Goal: Navigation & Orientation: Find specific page/section

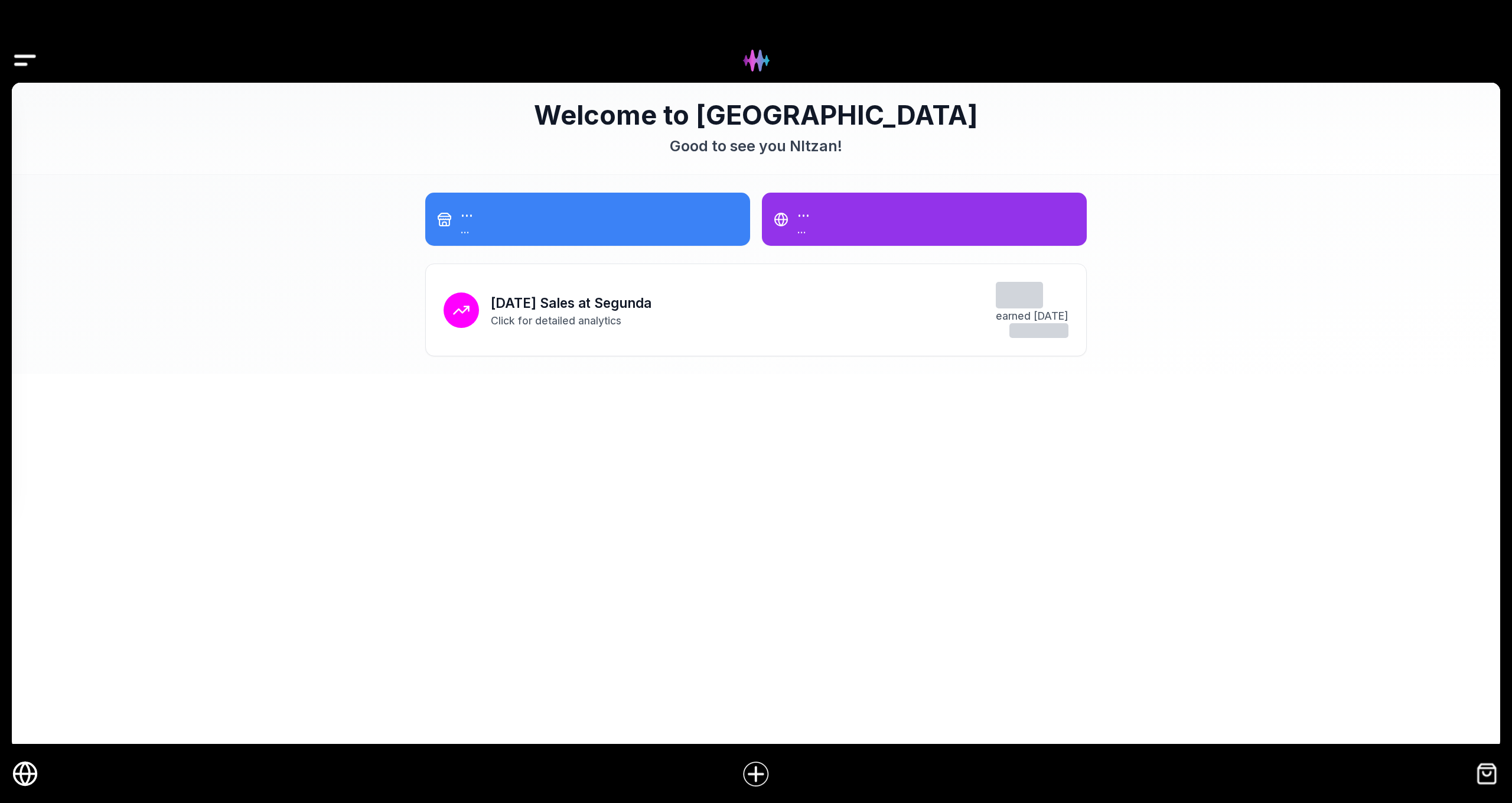
click at [35, 66] on img "Drawer" at bounding box center [25, 61] width 26 height 46
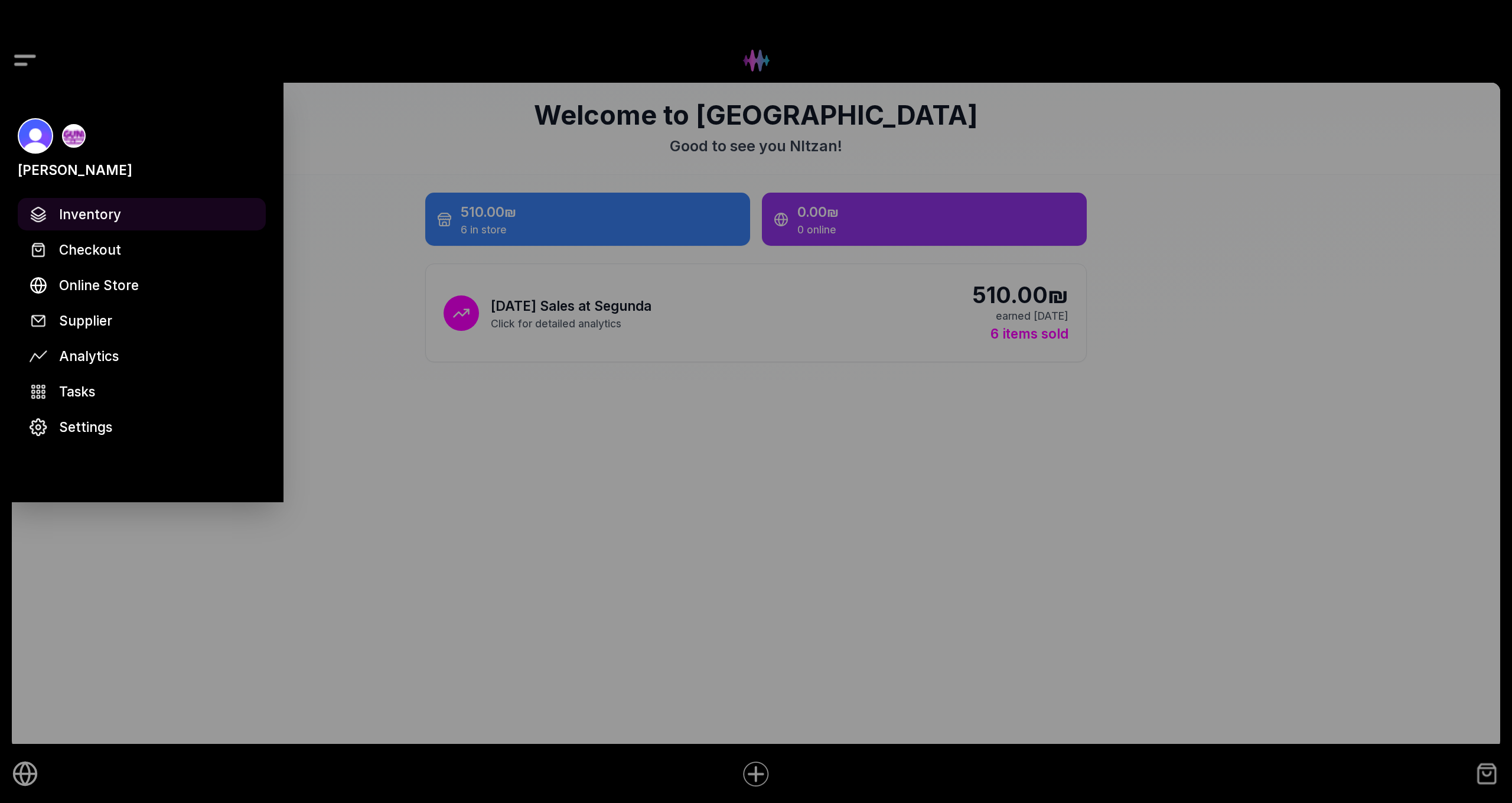
click at [112, 223] on span "Inventory" at bounding box center [90, 214] width 62 height 21
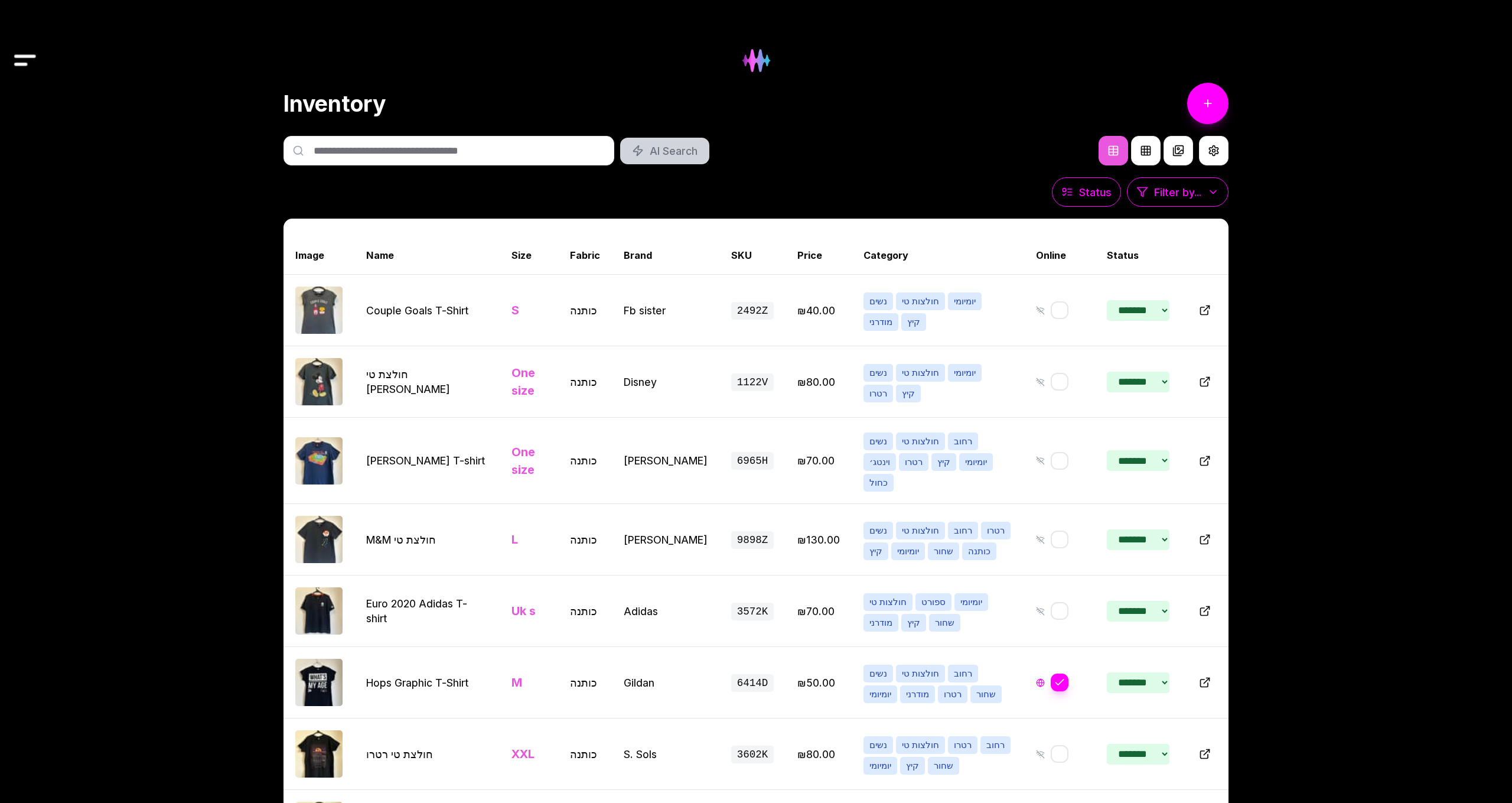
click at [754, 63] on img at bounding box center [756, 60] width 48 height 48
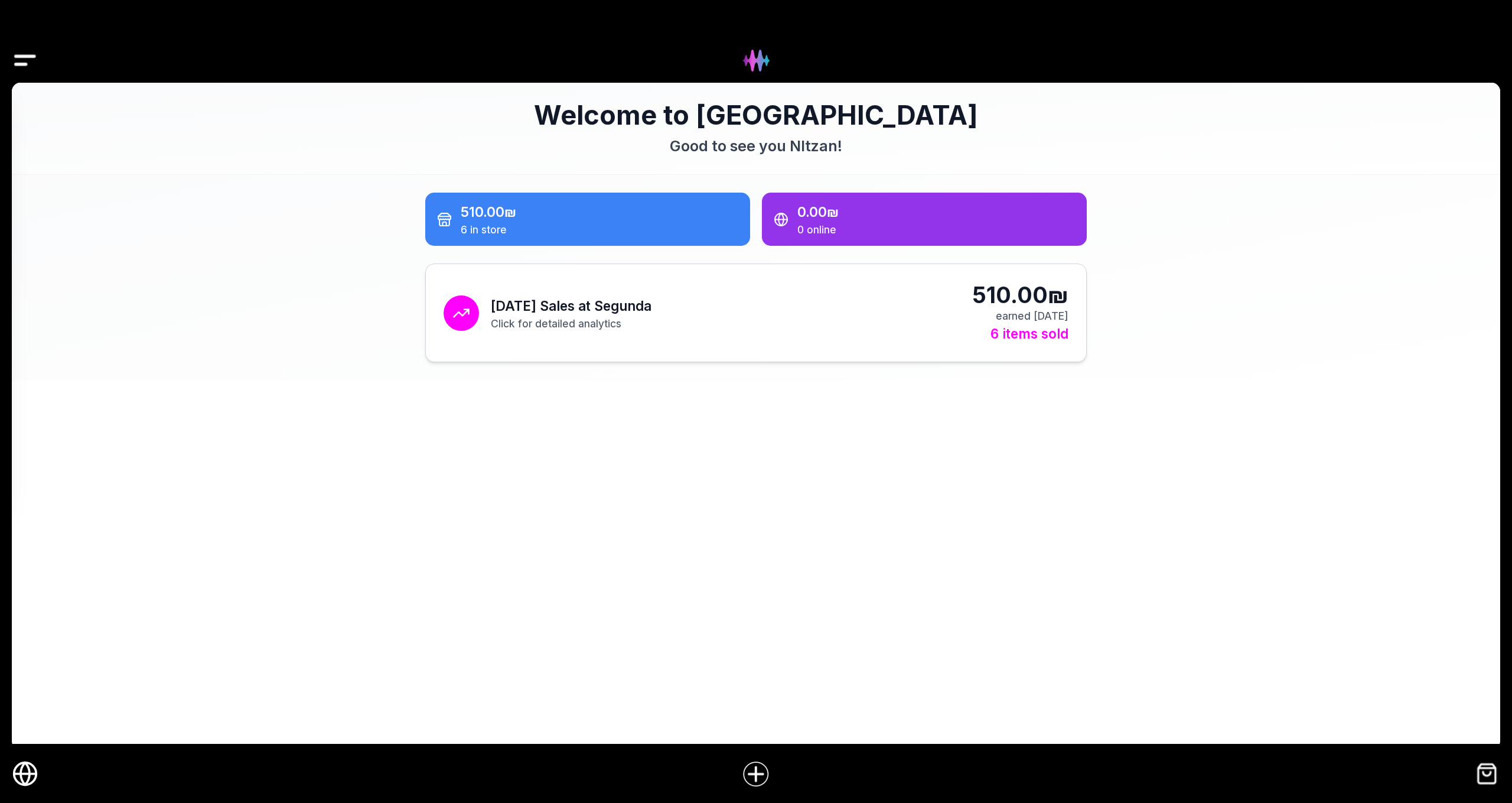
click at [704, 290] on div "Today's Sales at Segunda Click for detailed analytics 510.00₪ earned today 6 it…" at bounding box center [756, 312] width 625 height 62
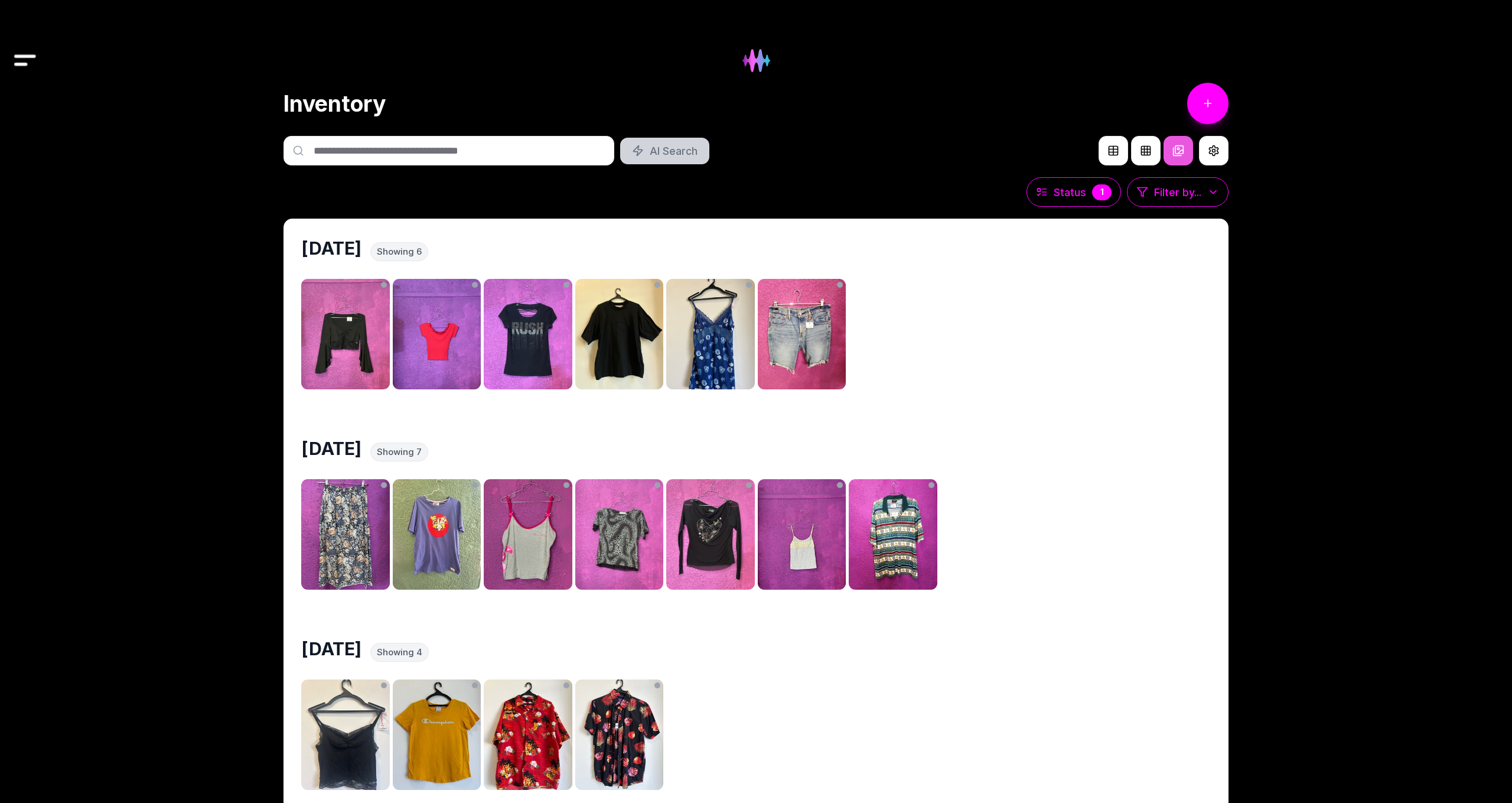
click at [763, 66] on img at bounding box center [756, 60] width 48 height 48
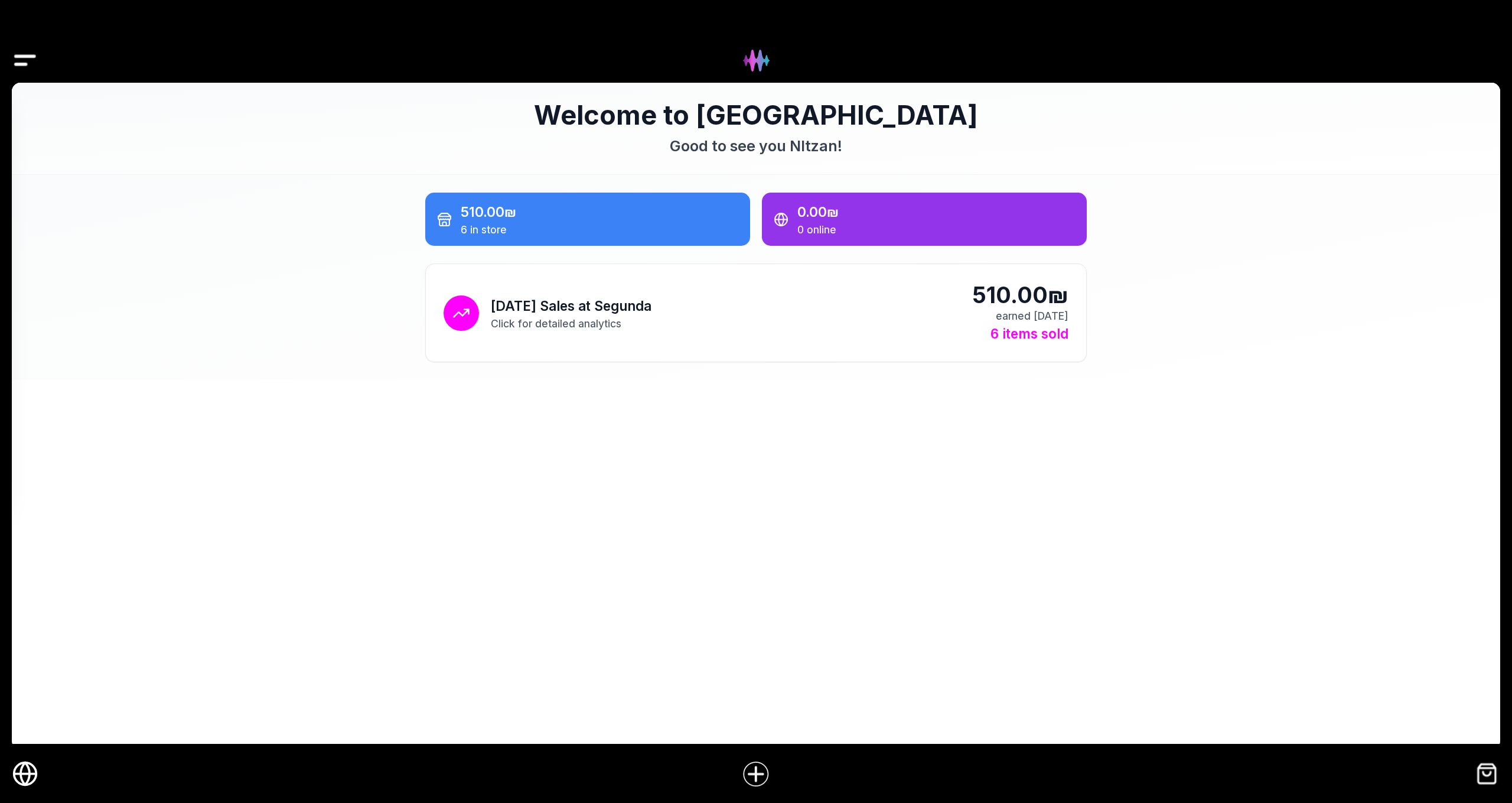
click at [22, 62] on img "Drawer" at bounding box center [25, 61] width 26 height 46
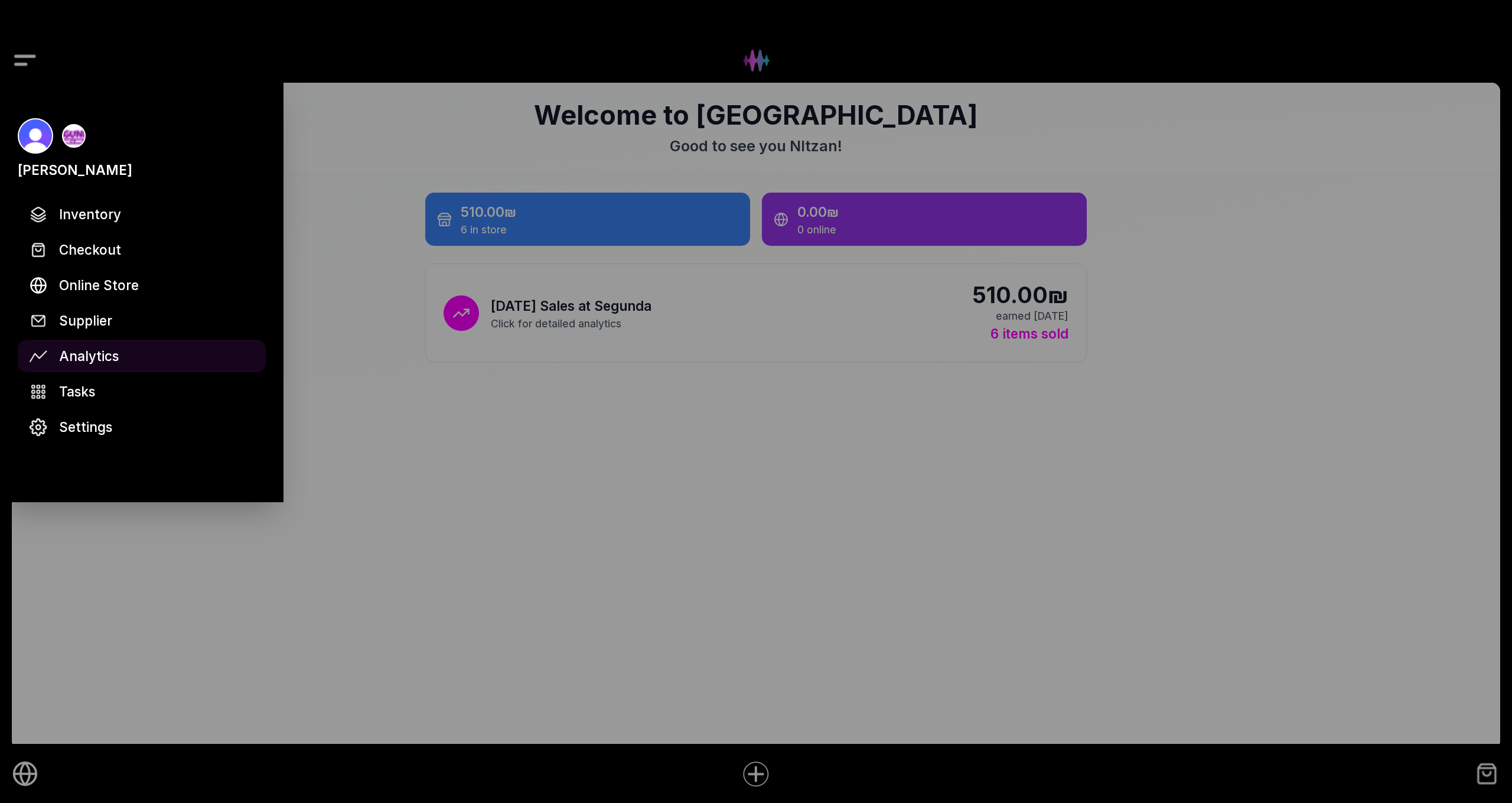
click at [96, 355] on span "Analytics" at bounding box center [89, 356] width 60 height 21
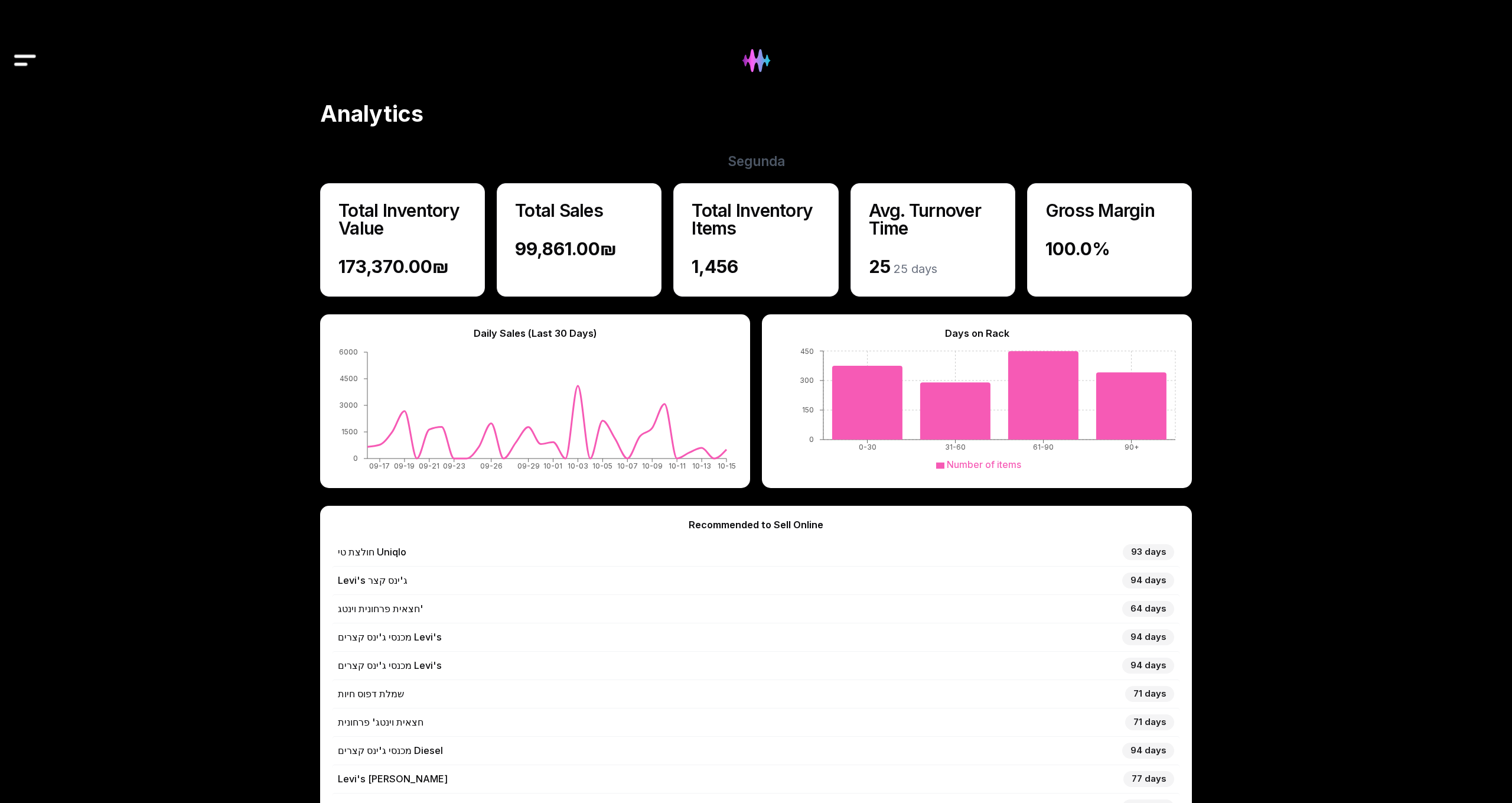
click at [759, 58] on img at bounding box center [756, 60] width 48 height 48
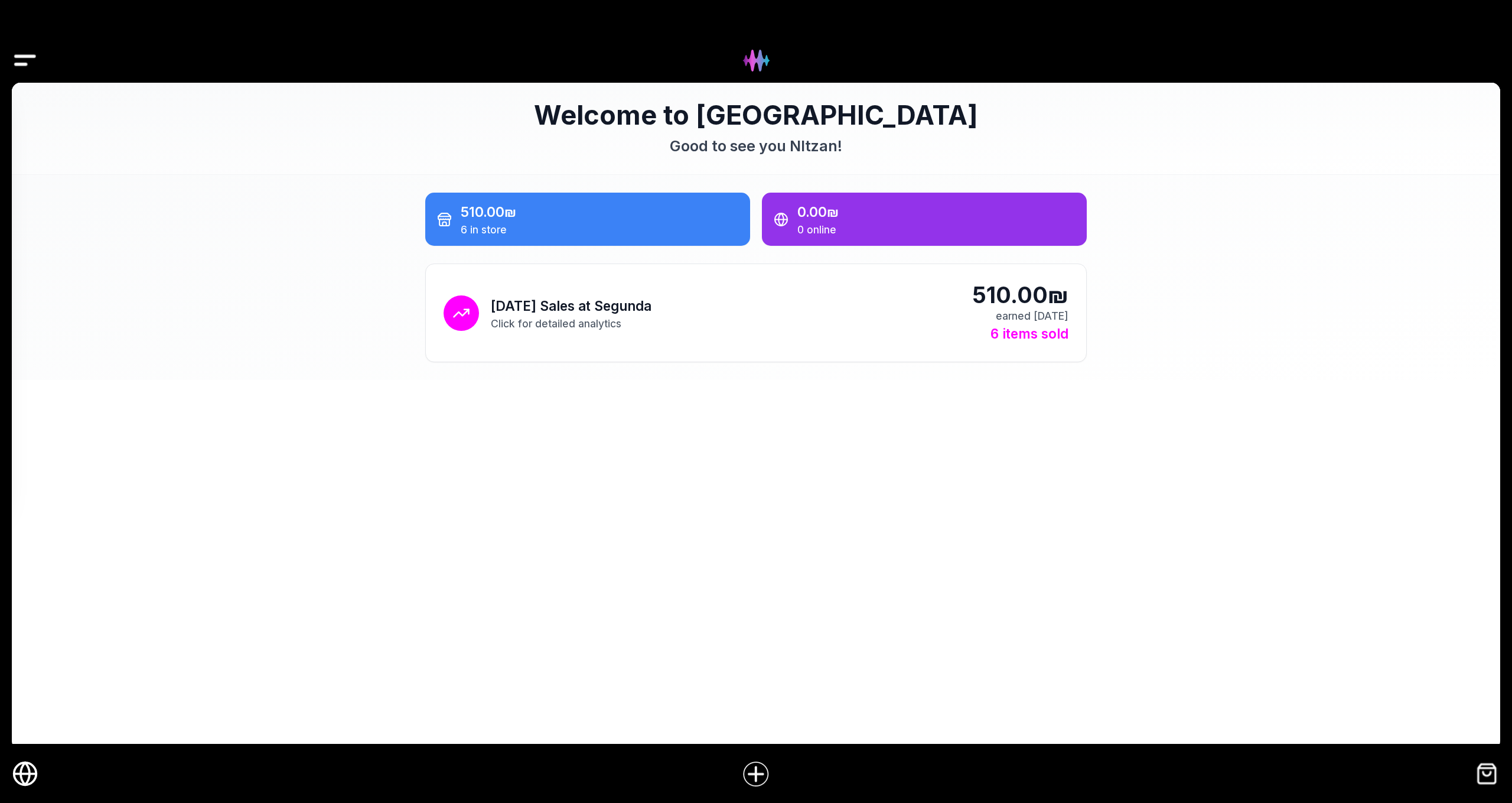
click at [29, 53] on img "Drawer" at bounding box center [25, 61] width 26 height 46
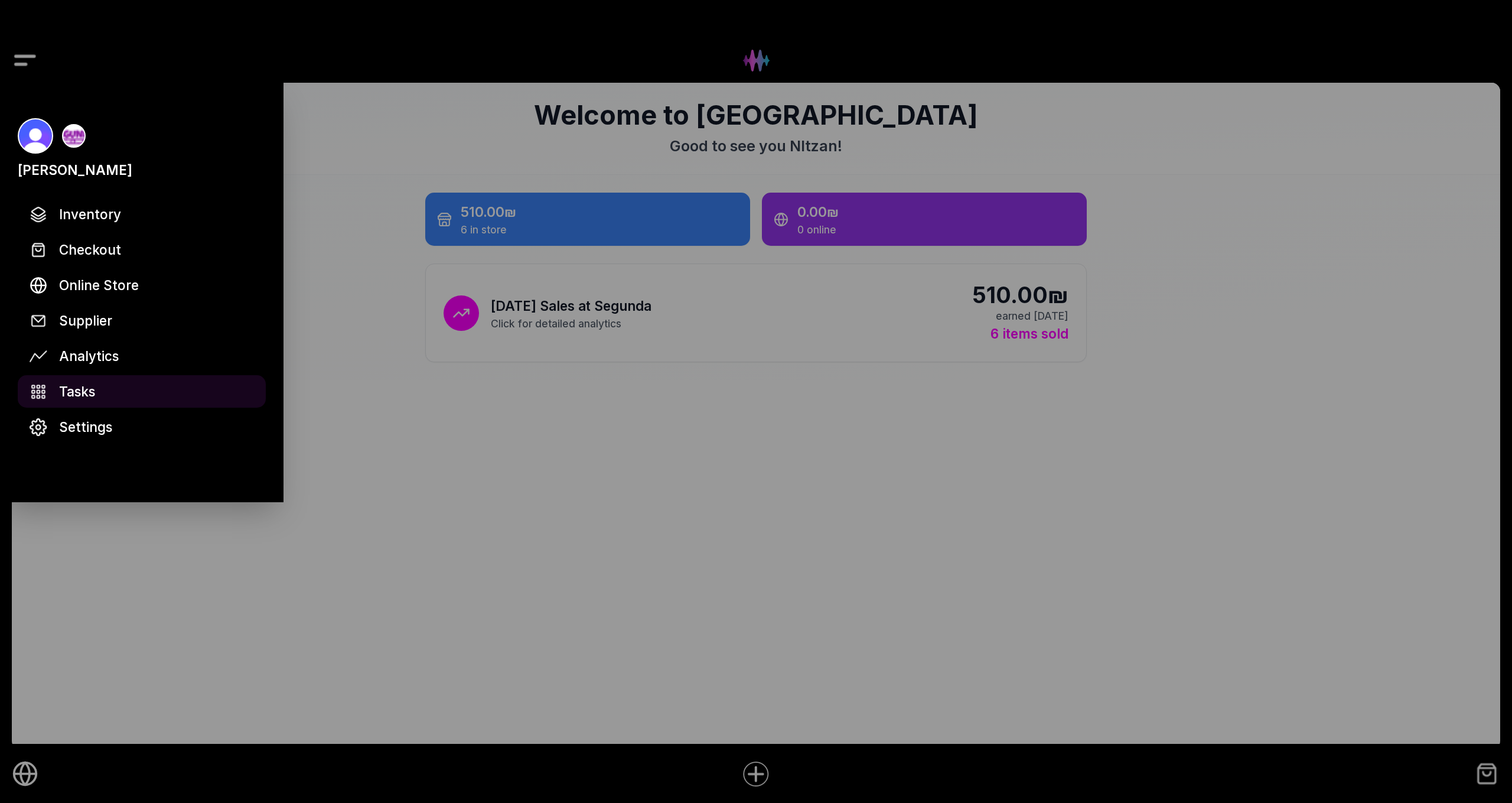
click at [99, 394] on link "Tasks" at bounding box center [142, 392] width 248 height 33
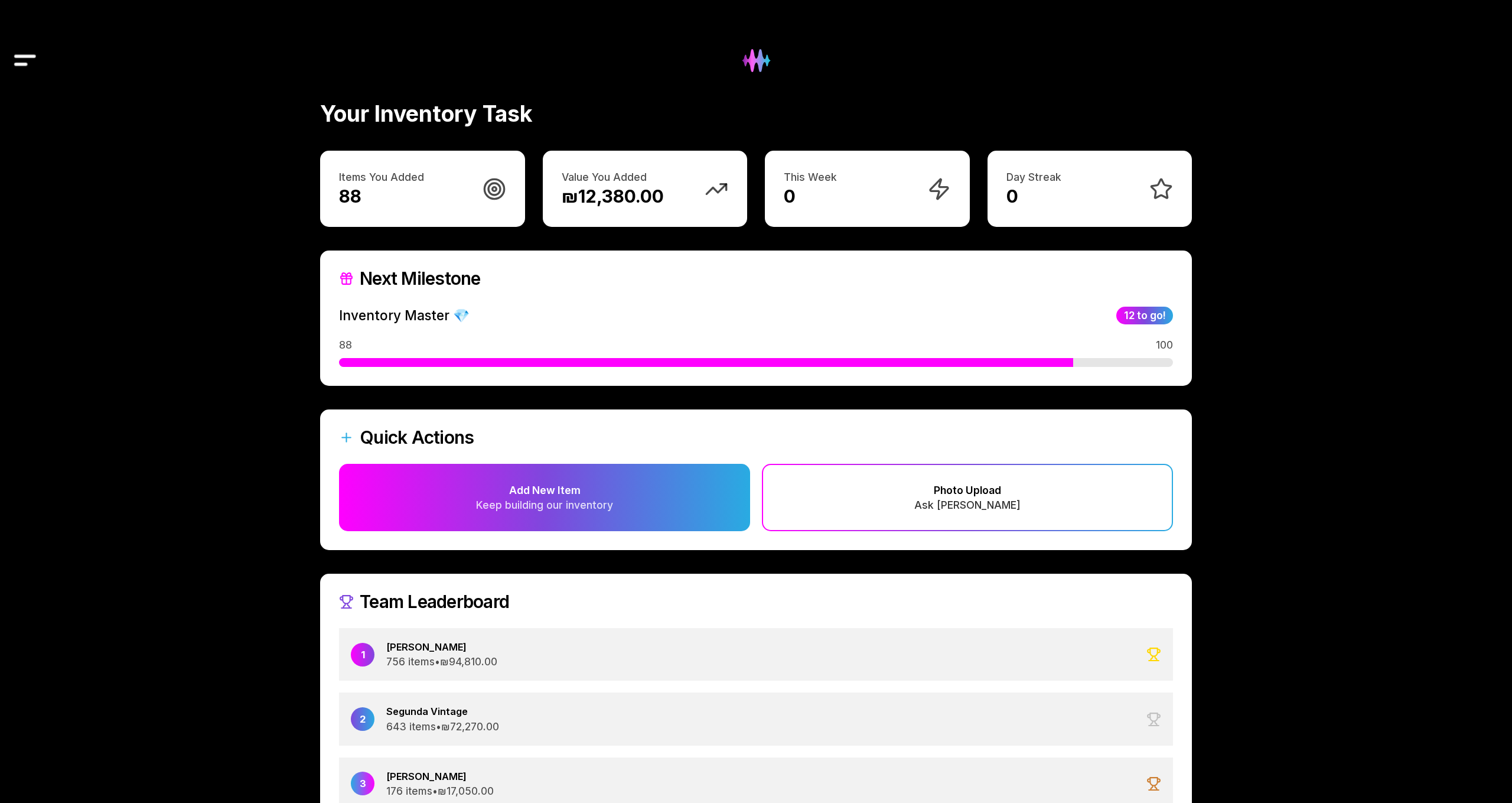
click at [754, 68] on img at bounding box center [756, 60] width 48 height 48
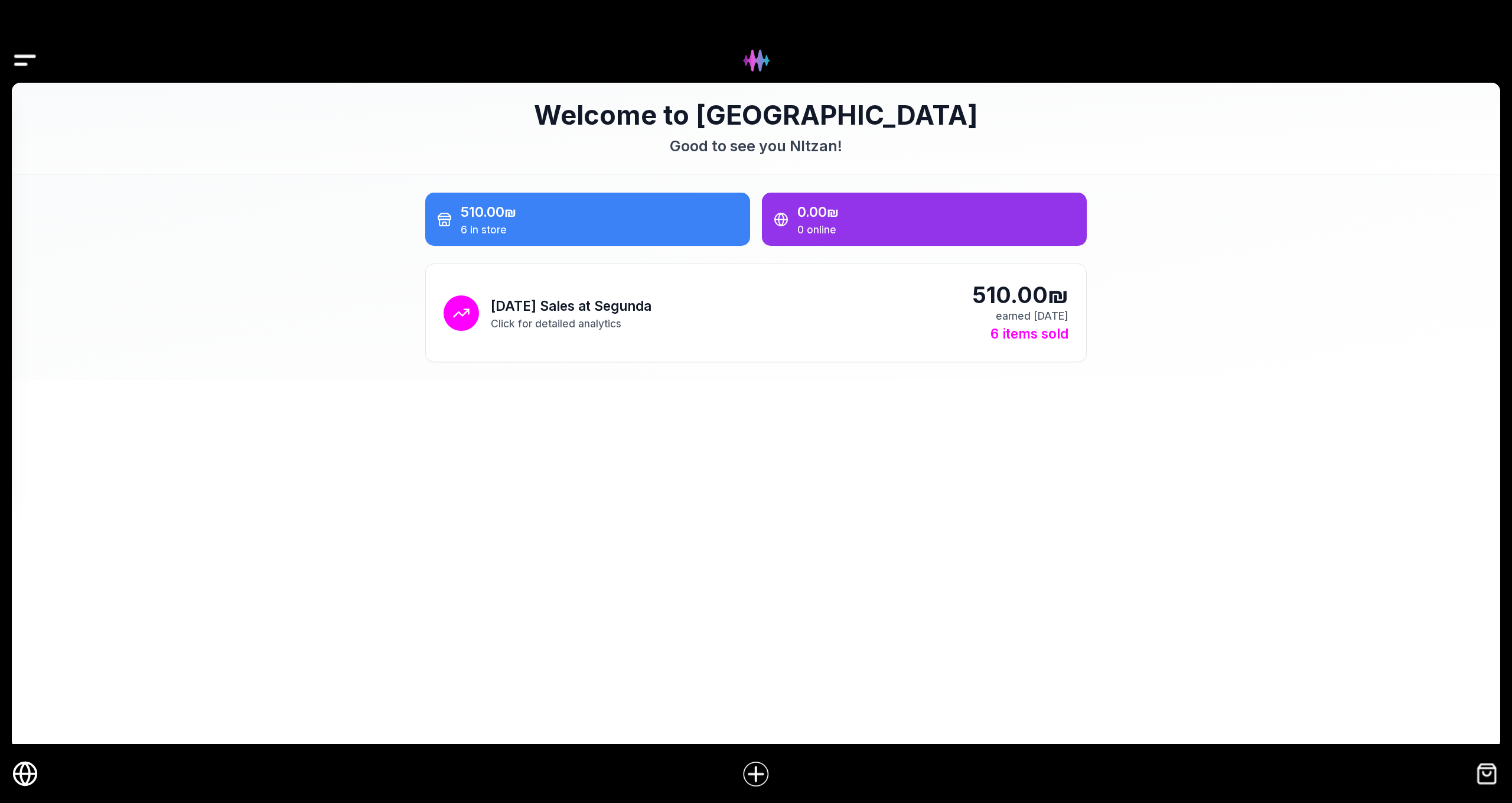
click at [29, 777] on icon "Online Store" at bounding box center [25, 773] width 9 height 22
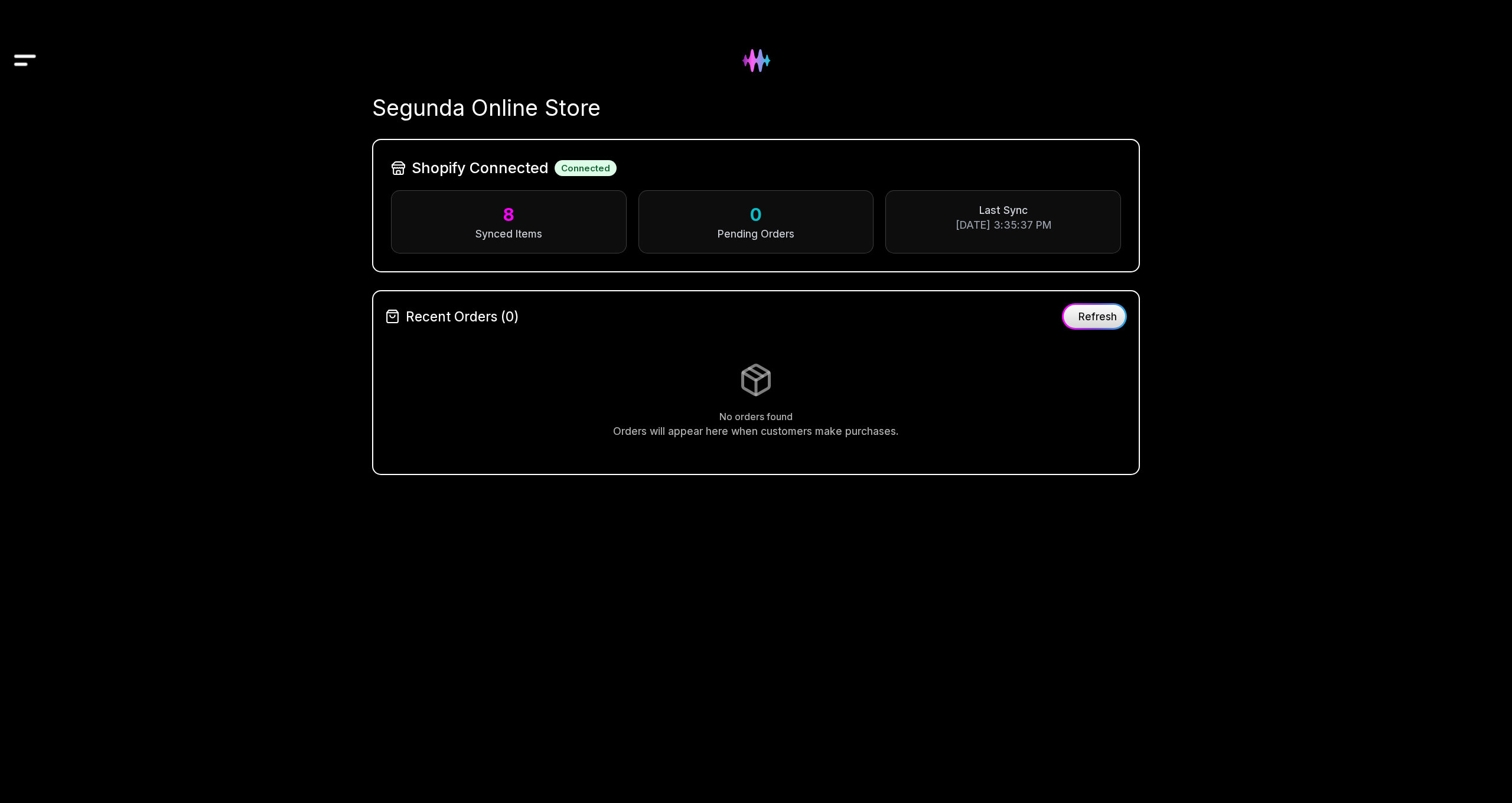
click at [760, 64] on img at bounding box center [756, 60] width 48 height 48
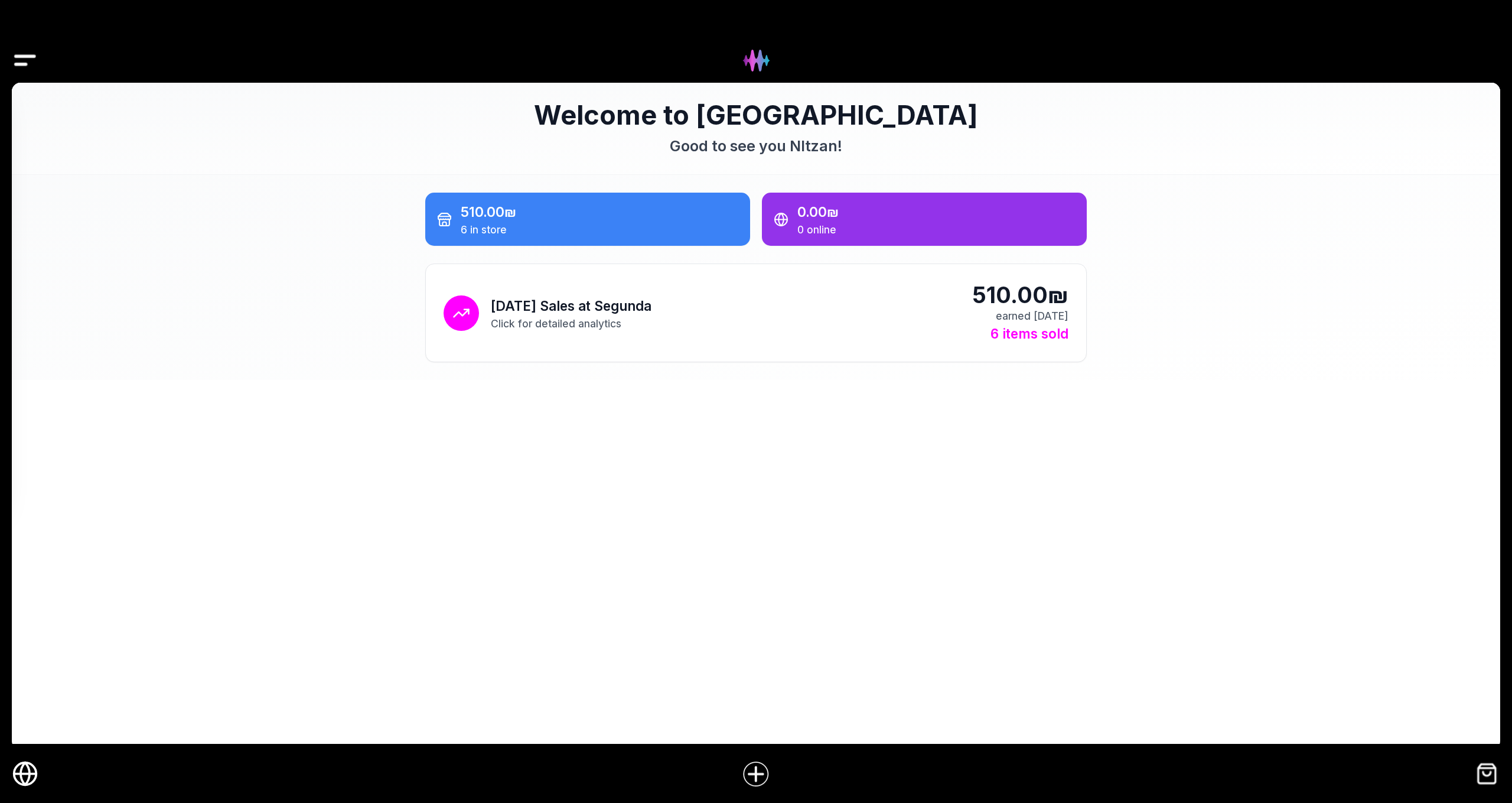
click at [27, 58] on img "Drawer" at bounding box center [25, 61] width 26 height 46
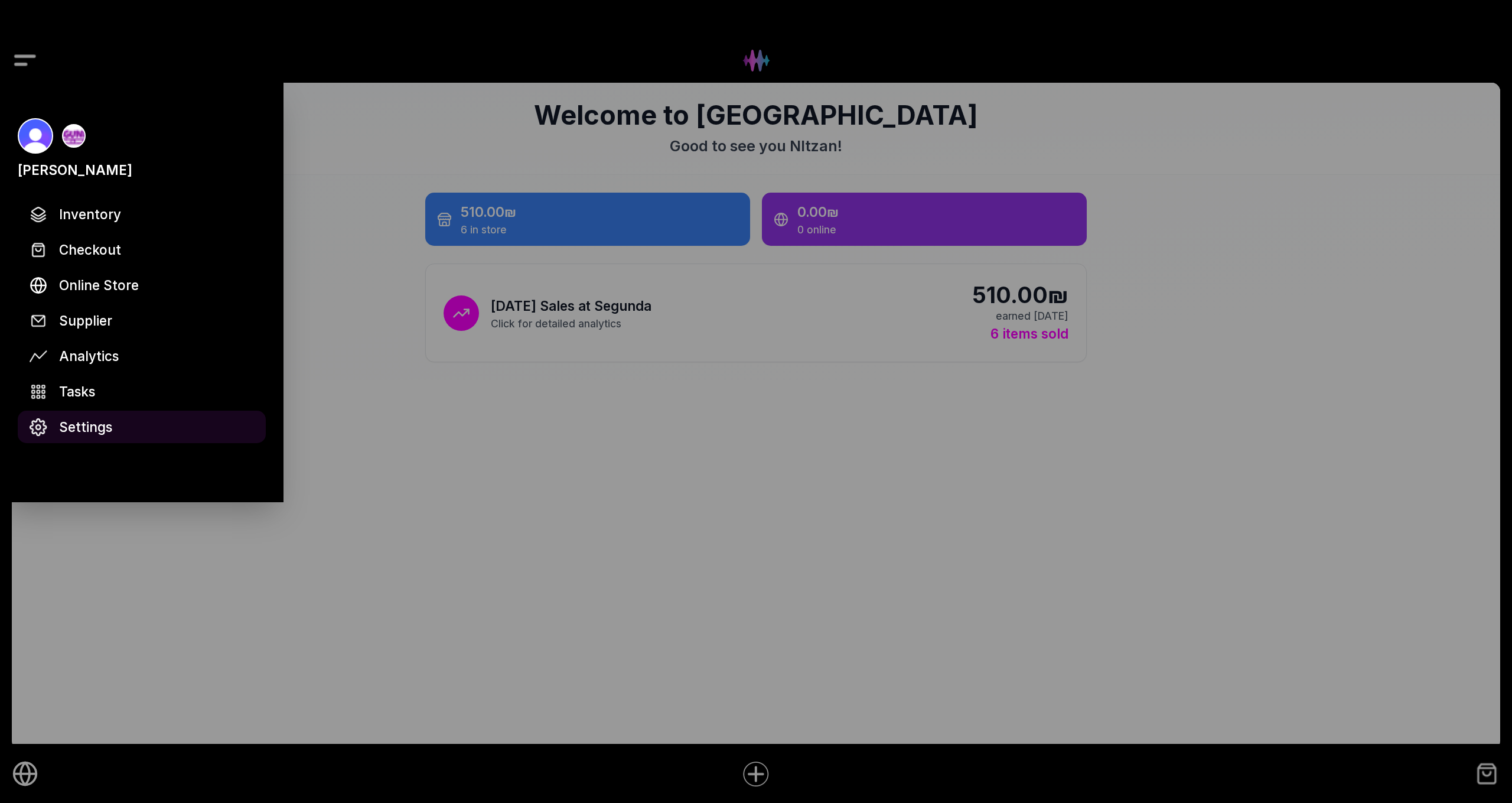
click at [76, 431] on span "Settings" at bounding box center [86, 426] width 53 height 21
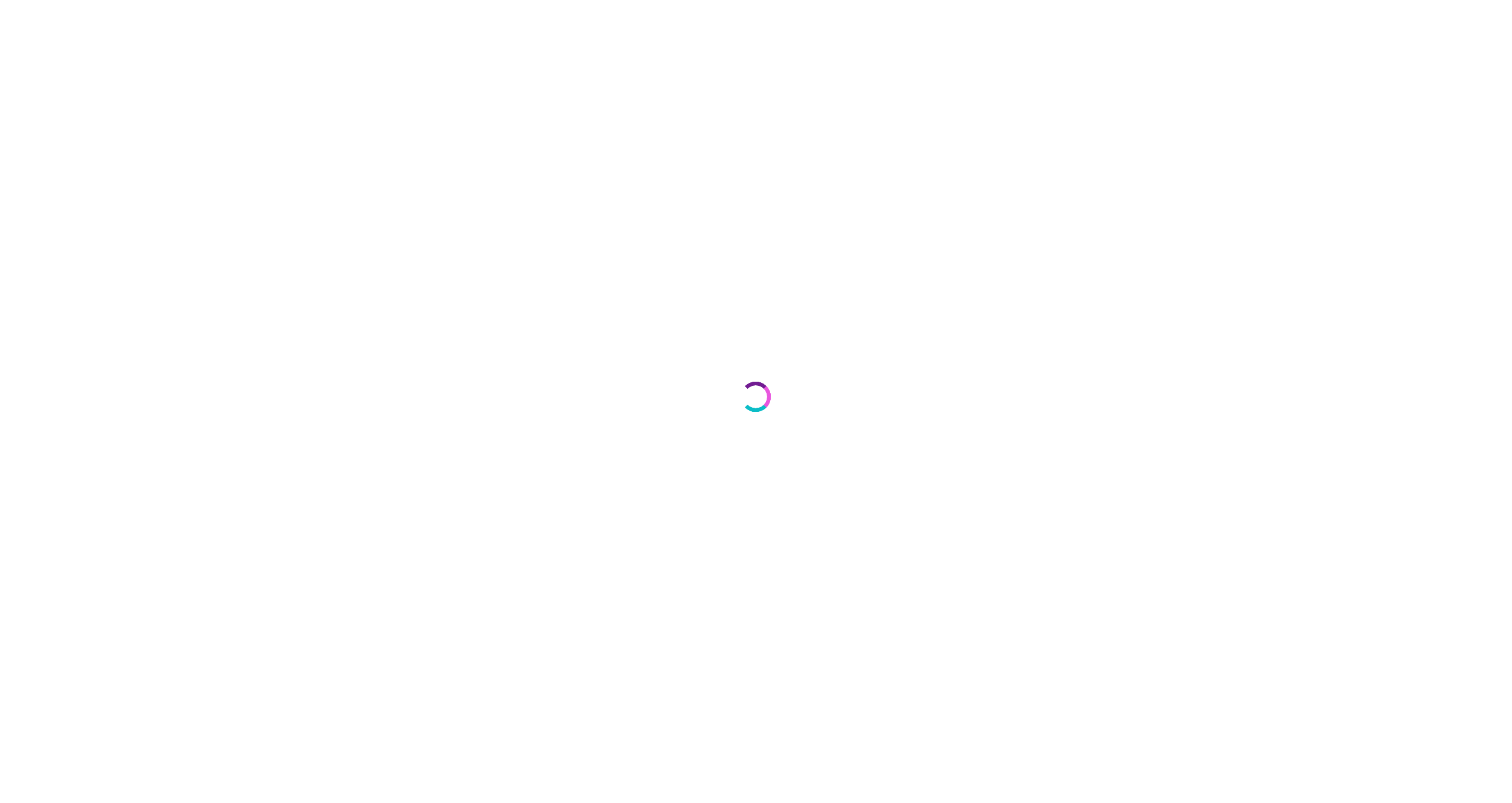
select select "**"
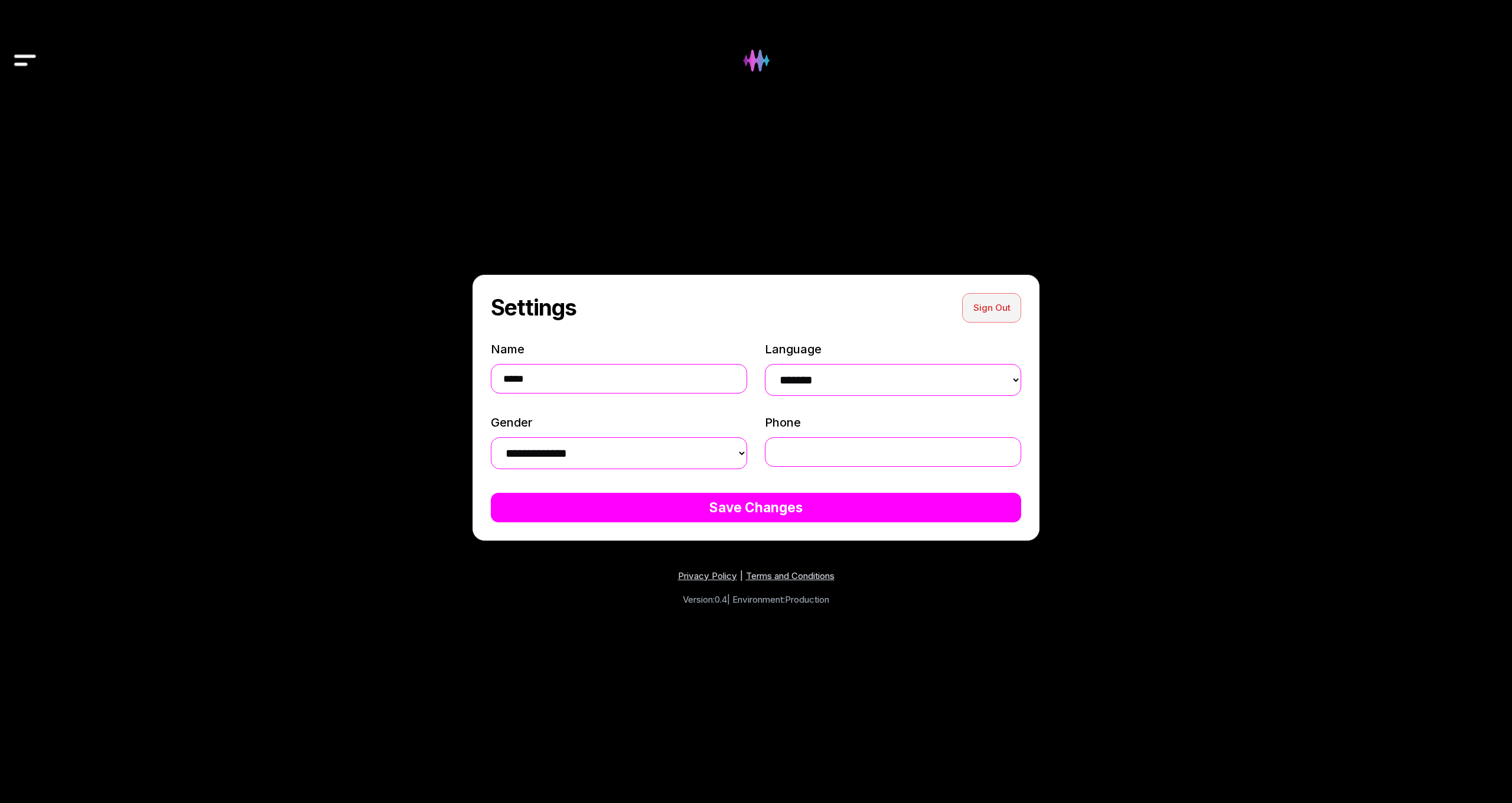
click at [996, 307] on button "Sign Out" at bounding box center [991, 307] width 59 height 29
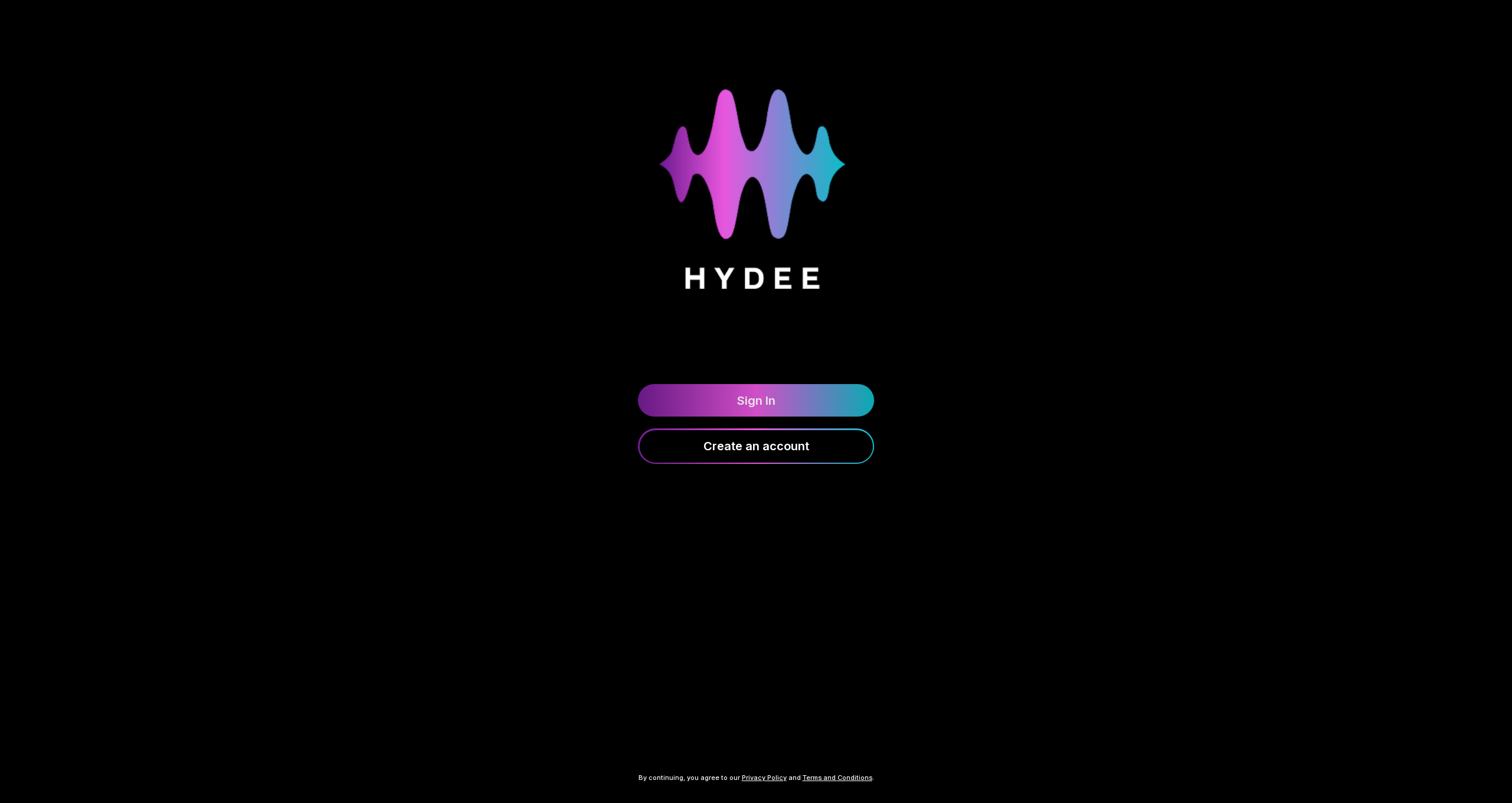
click at [776, 404] on link "Sign In" at bounding box center [756, 400] width 236 height 33
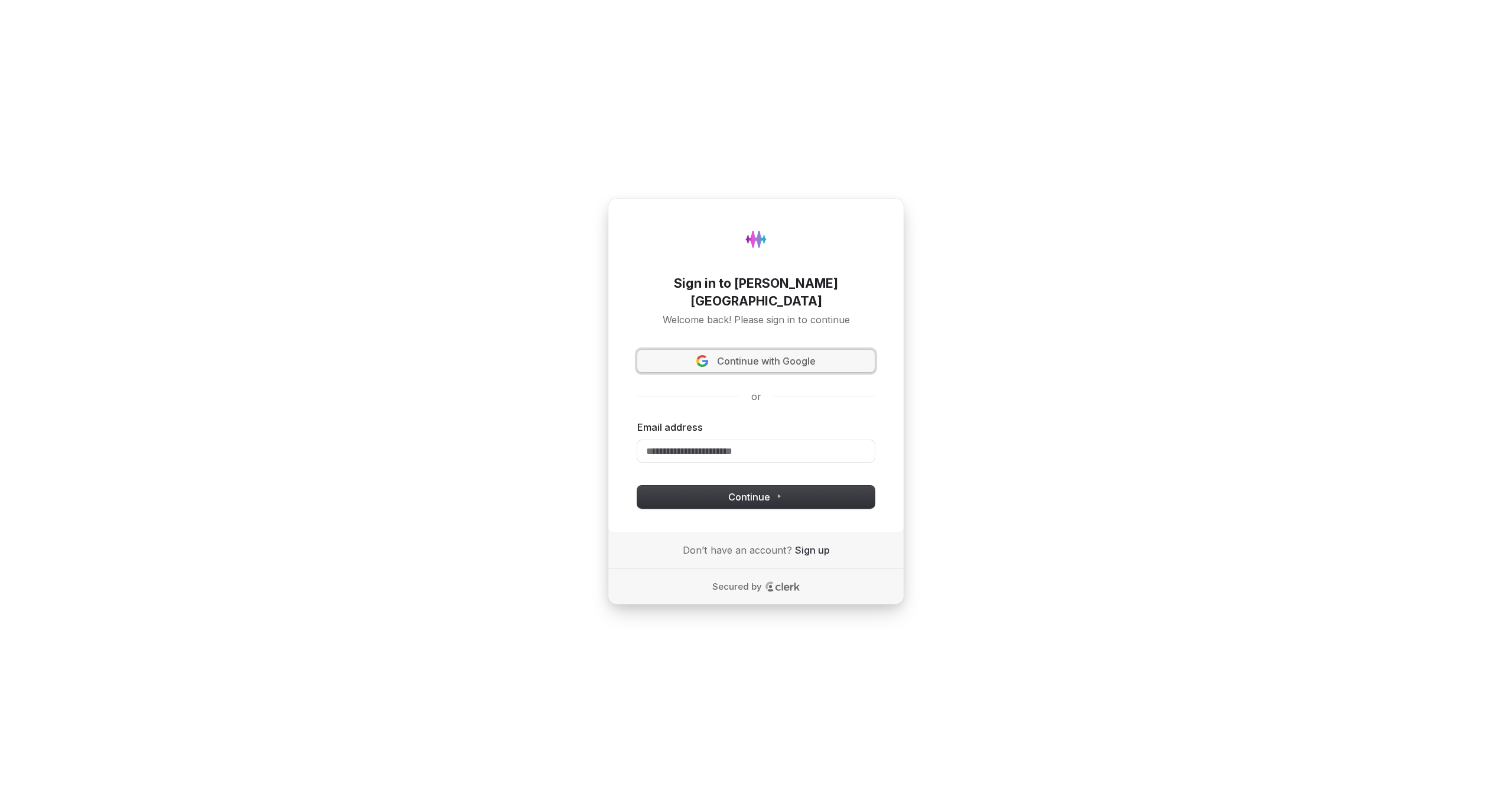
click at [725, 354] on span "Continue with Google" at bounding box center [767, 361] width 98 height 14
